Goal: Task Accomplishment & Management: Complete application form

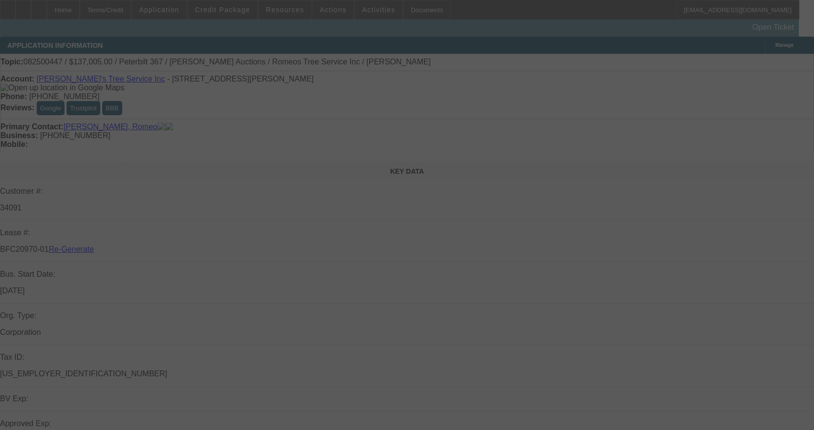
select select "3"
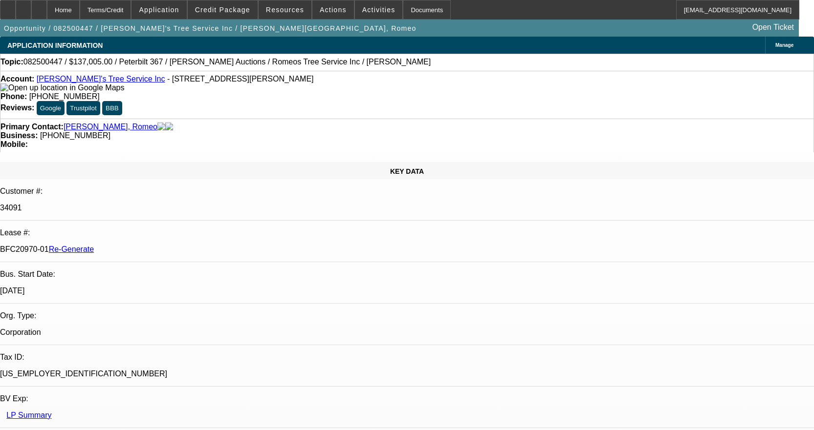
select select "0"
select select "3"
select select "0"
select select "6"
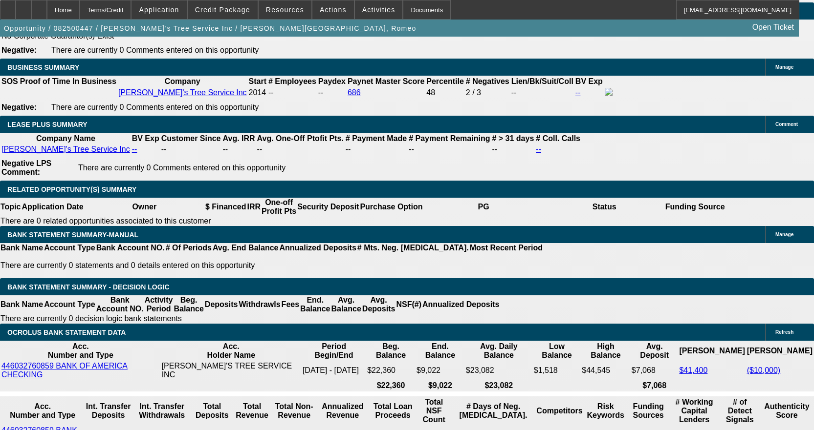
scroll to position [1661, 0]
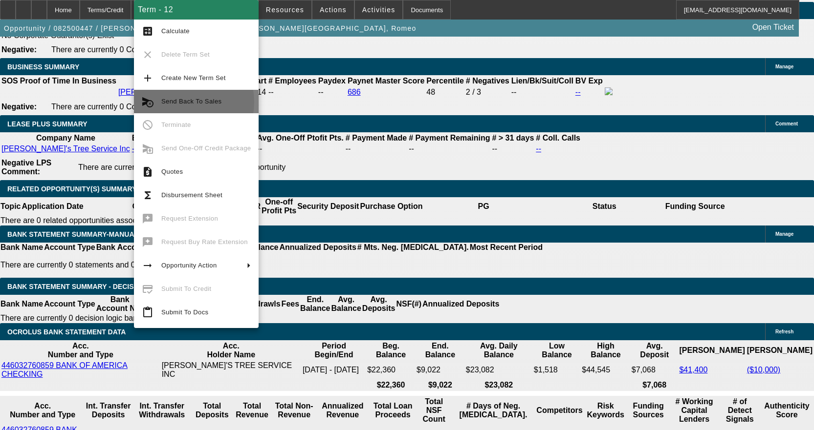
click at [178, 102] on span "Send Back To Sales" at bounding box center [191, 101] width 60 height 7
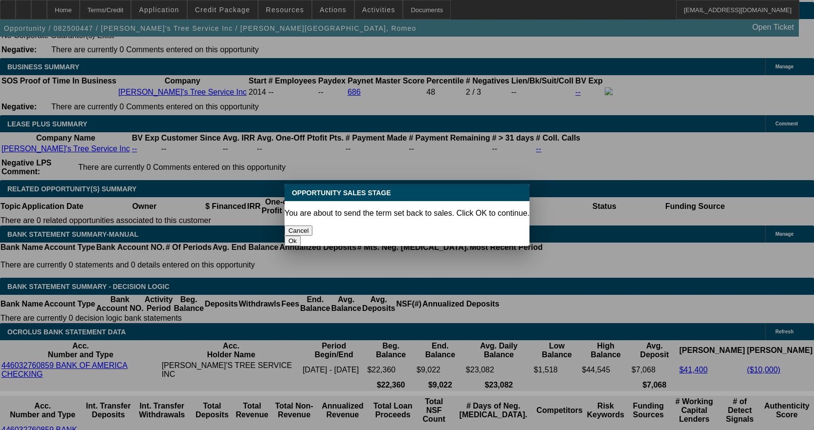
click at [301, 236] on button "Ok" at bounding box center [292, 241] width 16 height 10
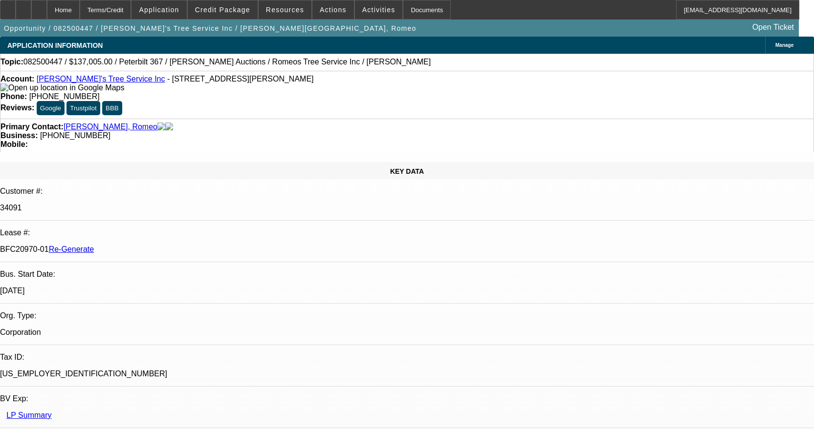
type textarea "F"
type textarea "Finwise Requires valid green card to move forward"
click at [370, 10] on span "Activities" at bounding box center [378, 10] width 33 height 8
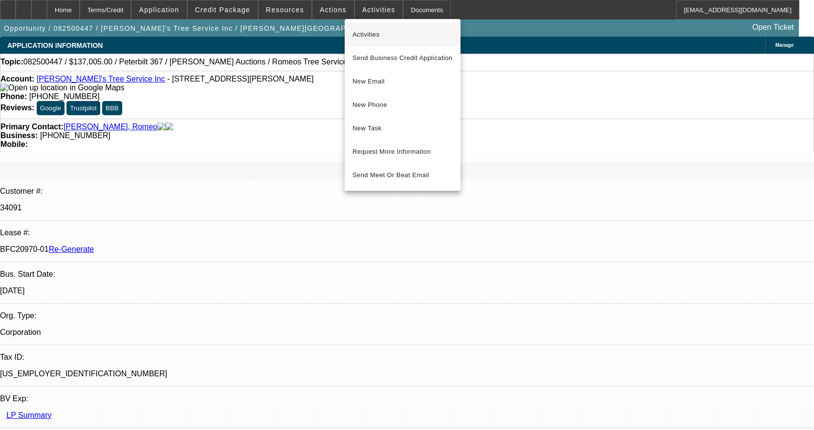
click at [366, 39] on span "Activities" at bounding box center [402, 35] width 100 height 12
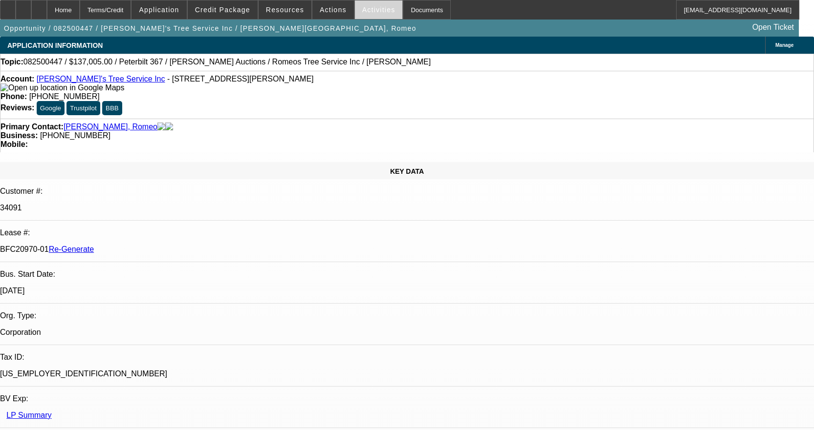
click at [366, 7] on span "Activities" at bounding box center [378, 10] width 33 height 8
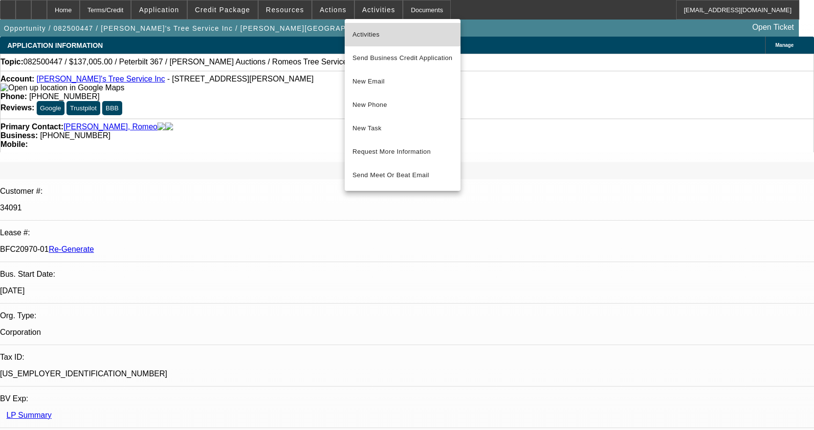
click at [359, 31] on span "Activities" at bounding box center [402, 35] width 100 height 12
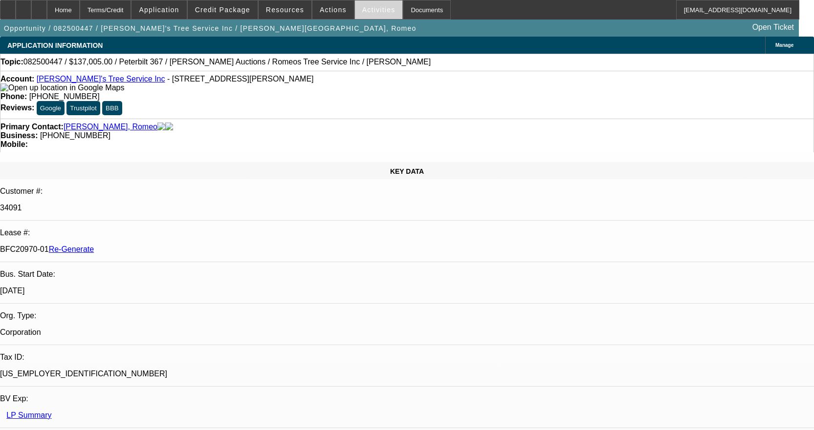
click at [362, 12] on span "Activities" at bounding box center [378, 10] width 33 height 8
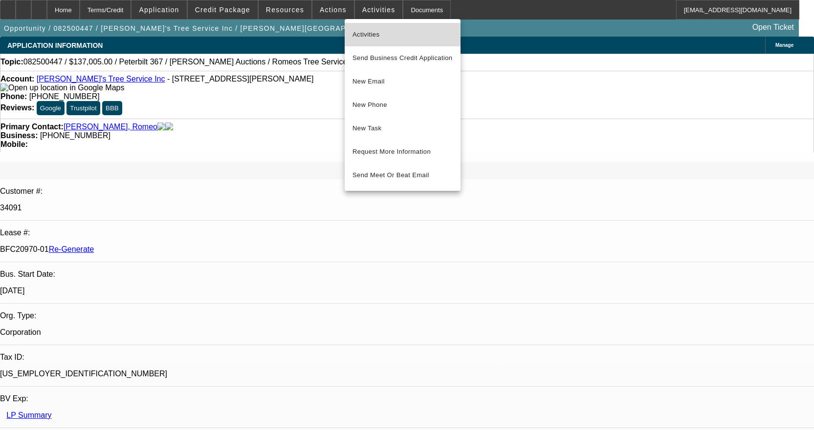
click at [356, 29] on span "Activities" at bounding box center [402, 35] width 100 height 12
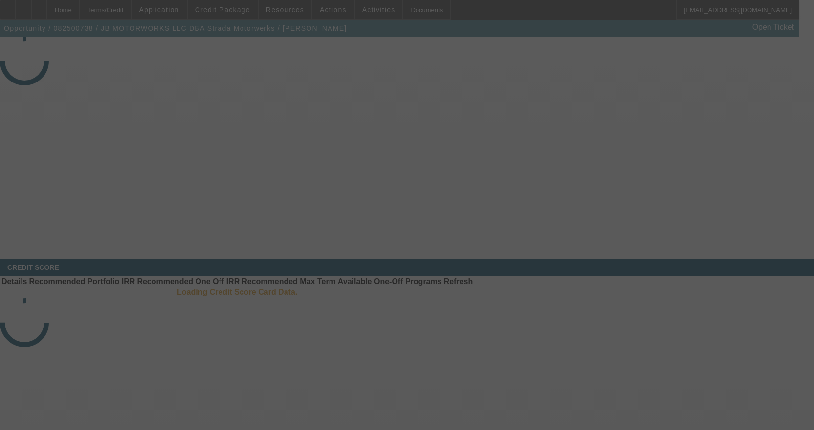
select select "3"
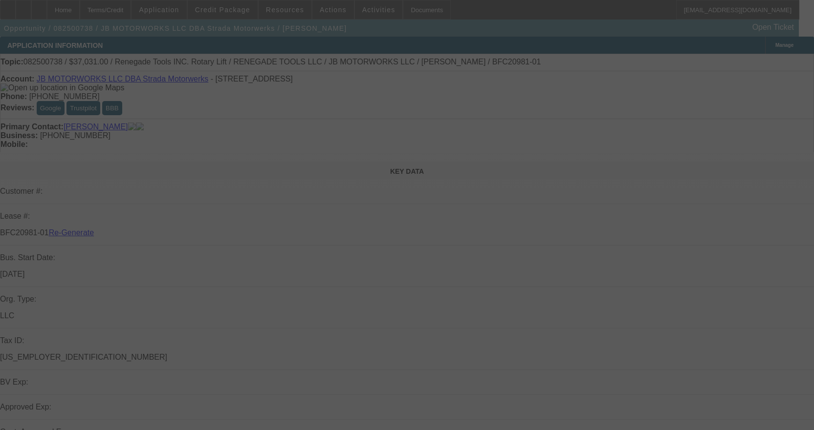
select select "0"
select select "3"
select select "0.1"
select select "4"
